Goal: Information Seeking & Learning: Learn about a topic

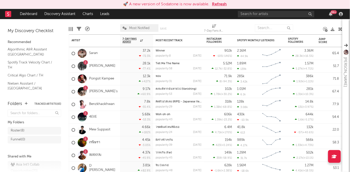
click at [220, 6] on button "Refresh" at bounding box center [219, 4] width 15 height 6
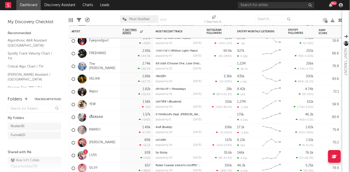
click at [86, 152] on div "1" at bounding box center [86, 152] width 2 height 0
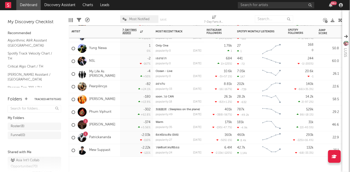
click at [86, 134] on div "1" at bounding box center [85, 133] width 5 height 5
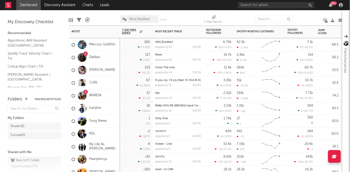
click at [87, 54] on div "1" at bounding box center [85, 53] width 5 height 5
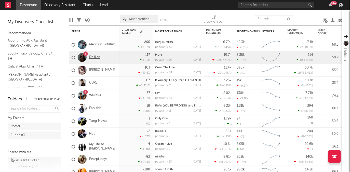
click at [96, 58] on link "Delilian" at bounding box center [94, 57] width 11 height 4
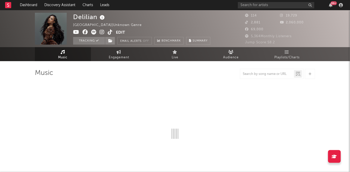
select select "1w"
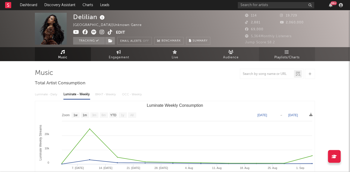
click at [286, 53] on icon at bounding box center [287, 52] width 4 height 4
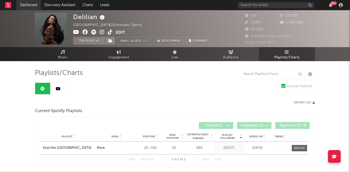
click at [33, 5] on link "Dashboard" at bounding box center [28, 5] width 24 height 10
